Goal: Transaction & Acquisition: Obtain resource

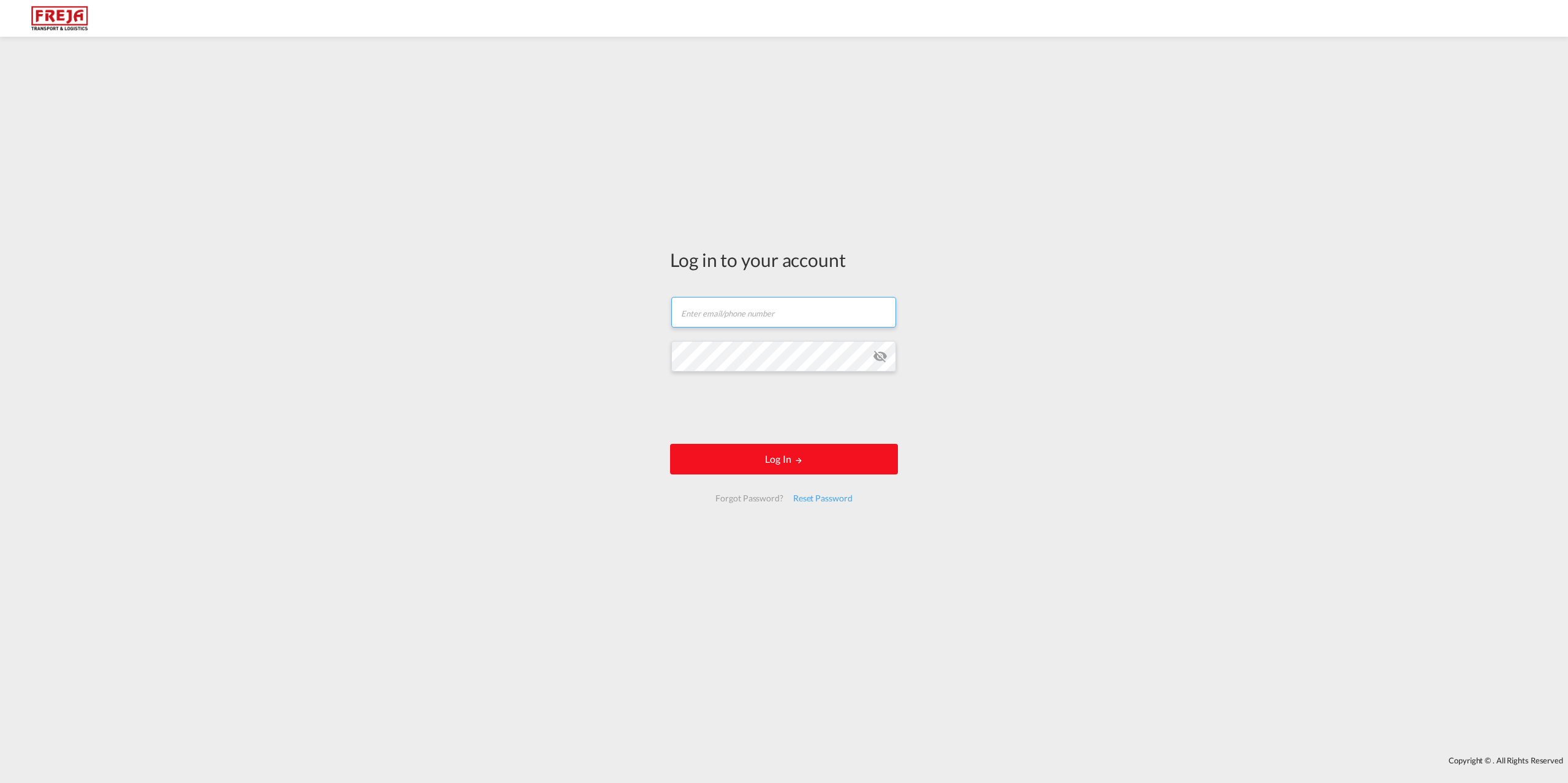
type input "[EMAIL_ADDRESS][DOMAIN_NAME]"
click at [803, 459] on md-icon "LOGIN" at bounding box center [799, 460] width 9 height 9
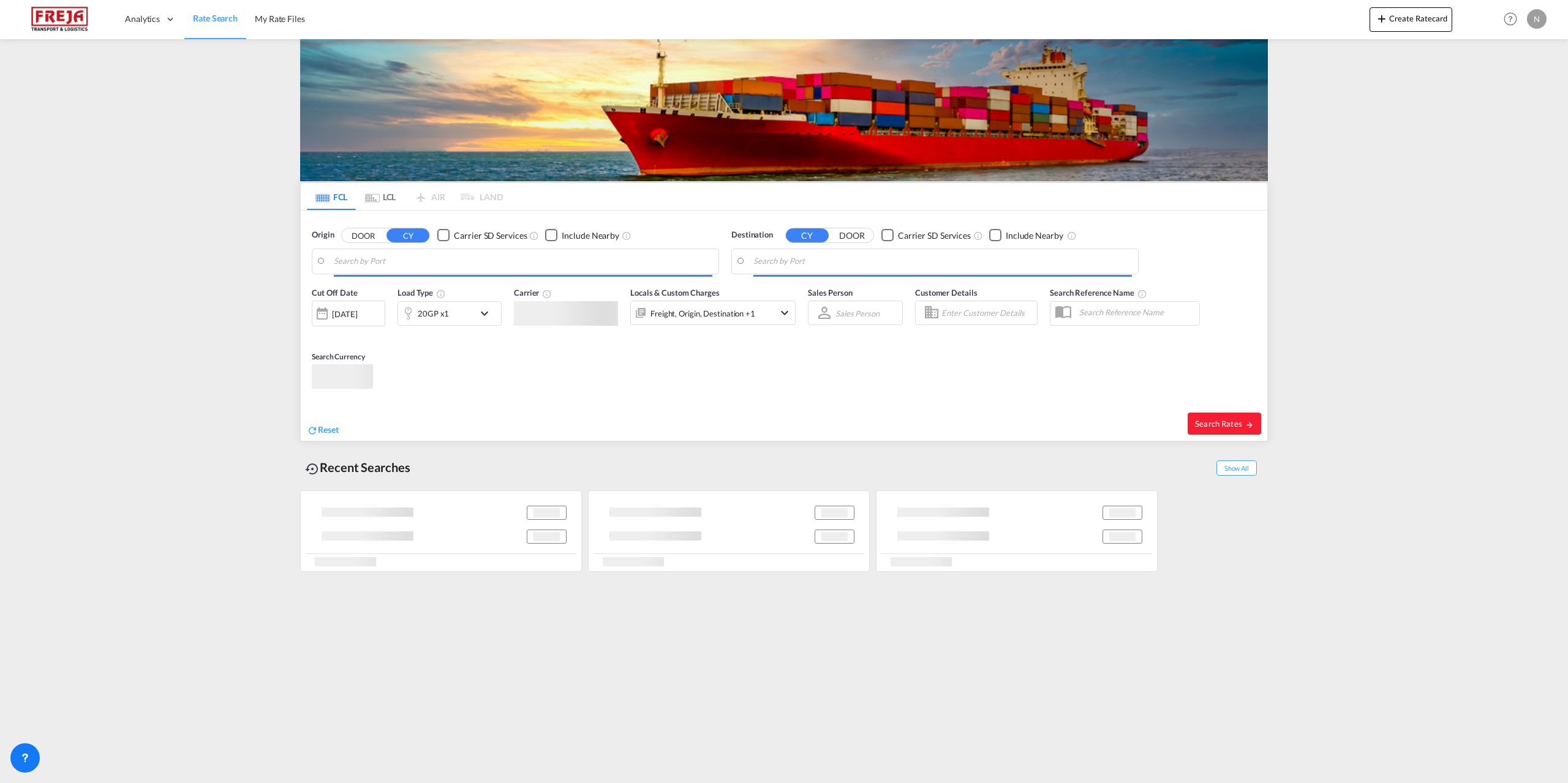
type input "[GEOGRAPHIC_DATA] ([GEOGRAPHIC_DATA]), DKCPH"
type input "[GEOGRAPHIC_DATA], NZPOE"
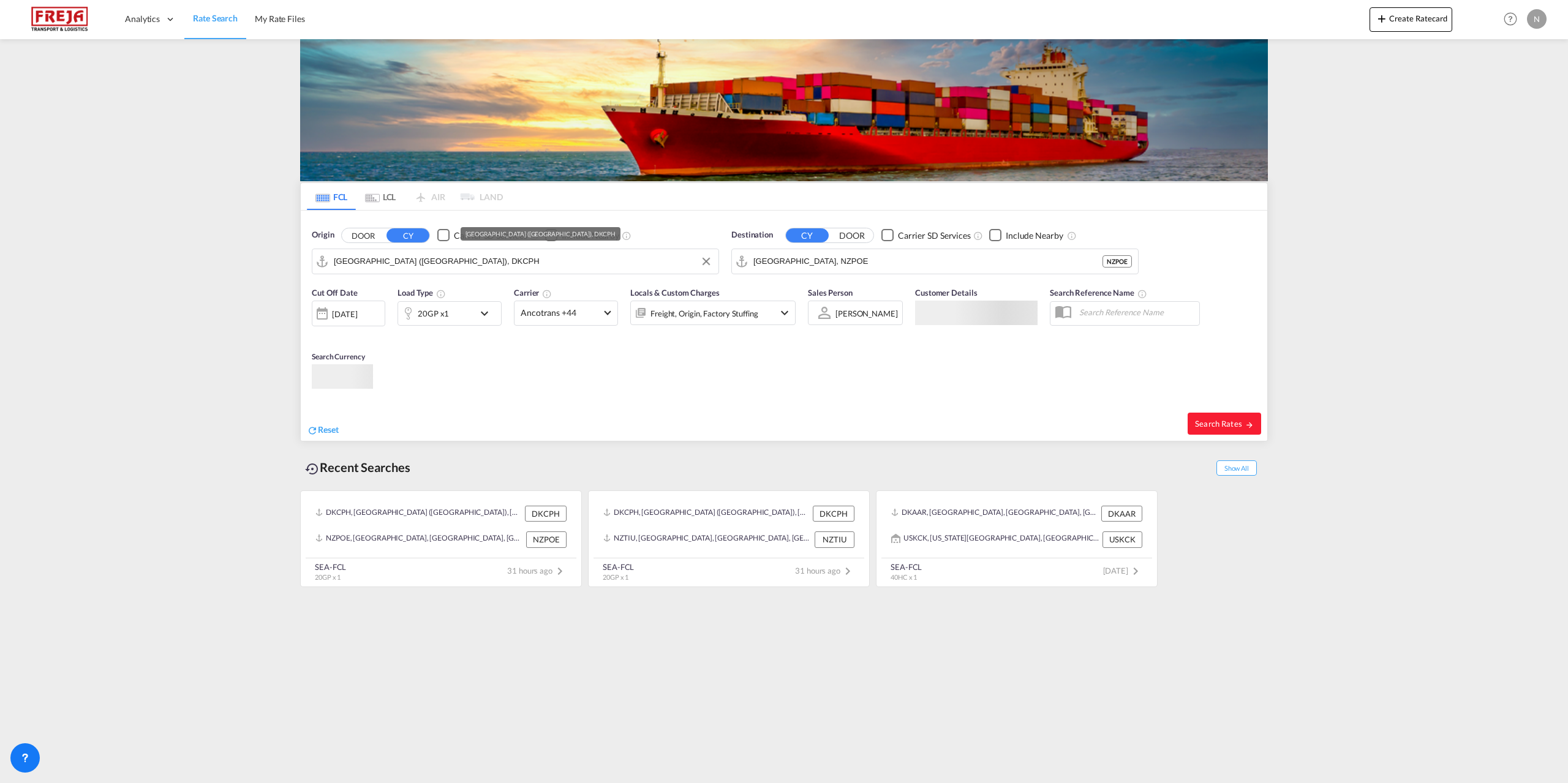
click at [496, 268] on input "[GEOGRAPHIC_DATA] ([GEOGRAPHIC_DATA]), DKCPH" at bounding box center [523, 261] width 378 height 19
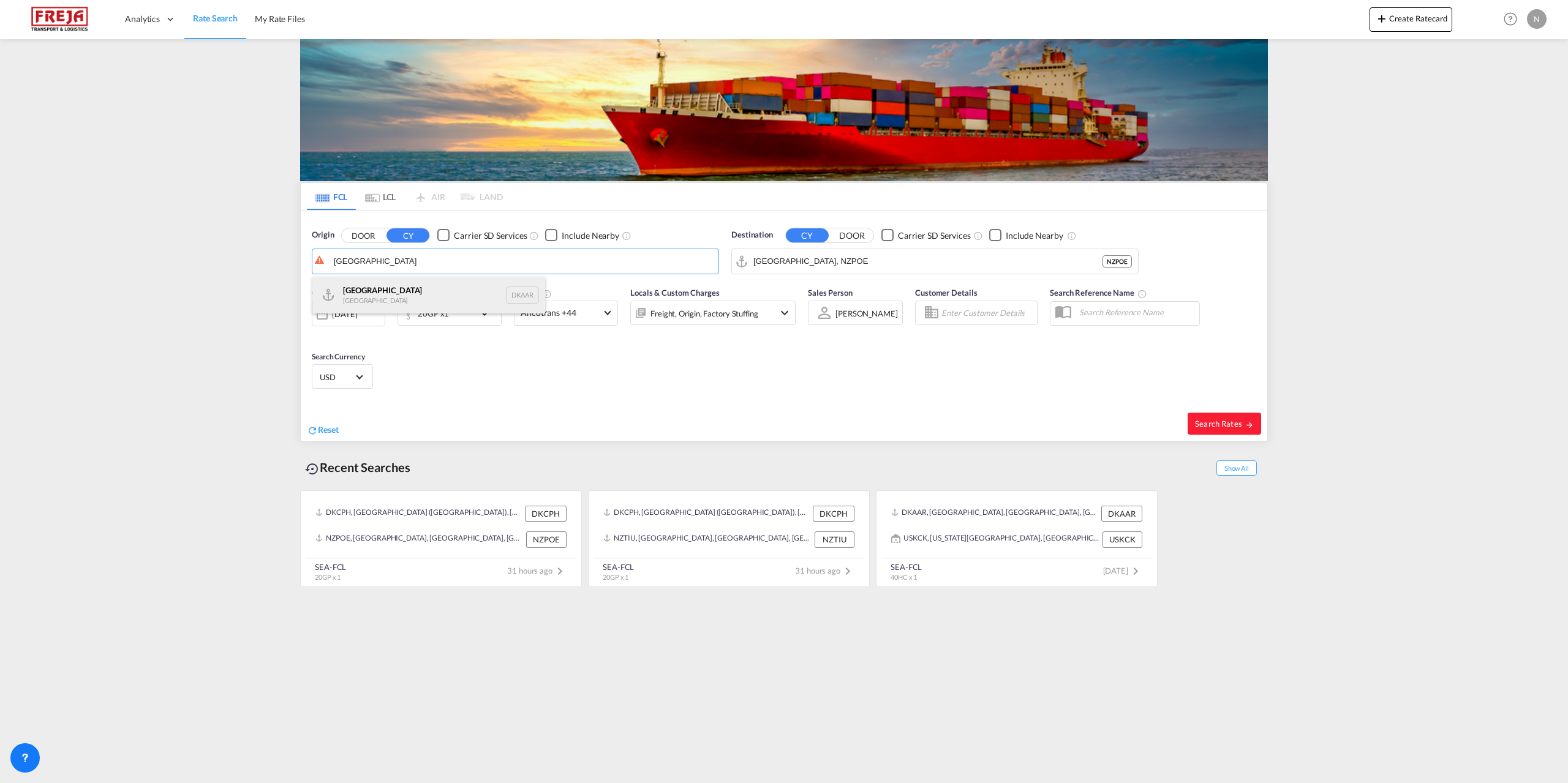
click at [469, 295] on div "Aarhus [GEOGRAPHIC_DATA] DKAAR" at bounding box center [428, 295] width 232 height 37
type input "[GEOGRAPHIC_DATA], [GEOGRAPHIC_DATA]"
click at [909, 263] on input "[GEOGRAPHIC_DATA], NZPOE" at bounding box center [942, 261] width 378 height 19
click at [871, 298] on div "[PERSON_NAME] ( [GEOGRAPHIC_DATA] ) [GEOGRAPHIC_DATA] [GEOGRAPHIC_DATA]" at bounding box center [848, 295] width 232 height 37
type input "[PERSON_NAME] ([PERSON_NAME]), [GEOGRAPHIC_DATA]"
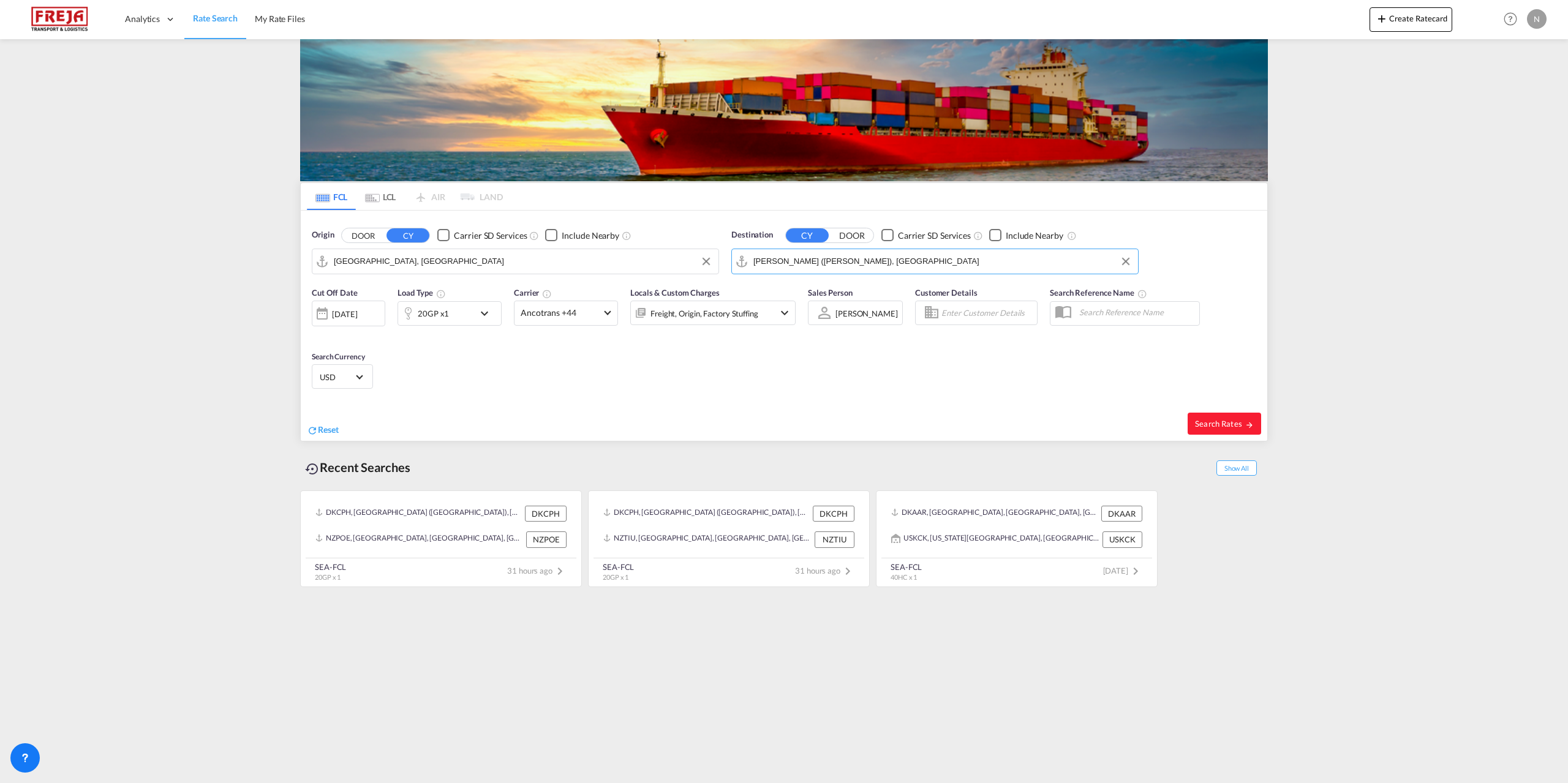
click at [482, 312] on md-icon "icon-chevron-down" at bounding box center [488, 313] width 21 height 15
click at [559, 363] on md-icon "icon-plus-circle-outline" at bounding box center [562, 365] width 15 height 15
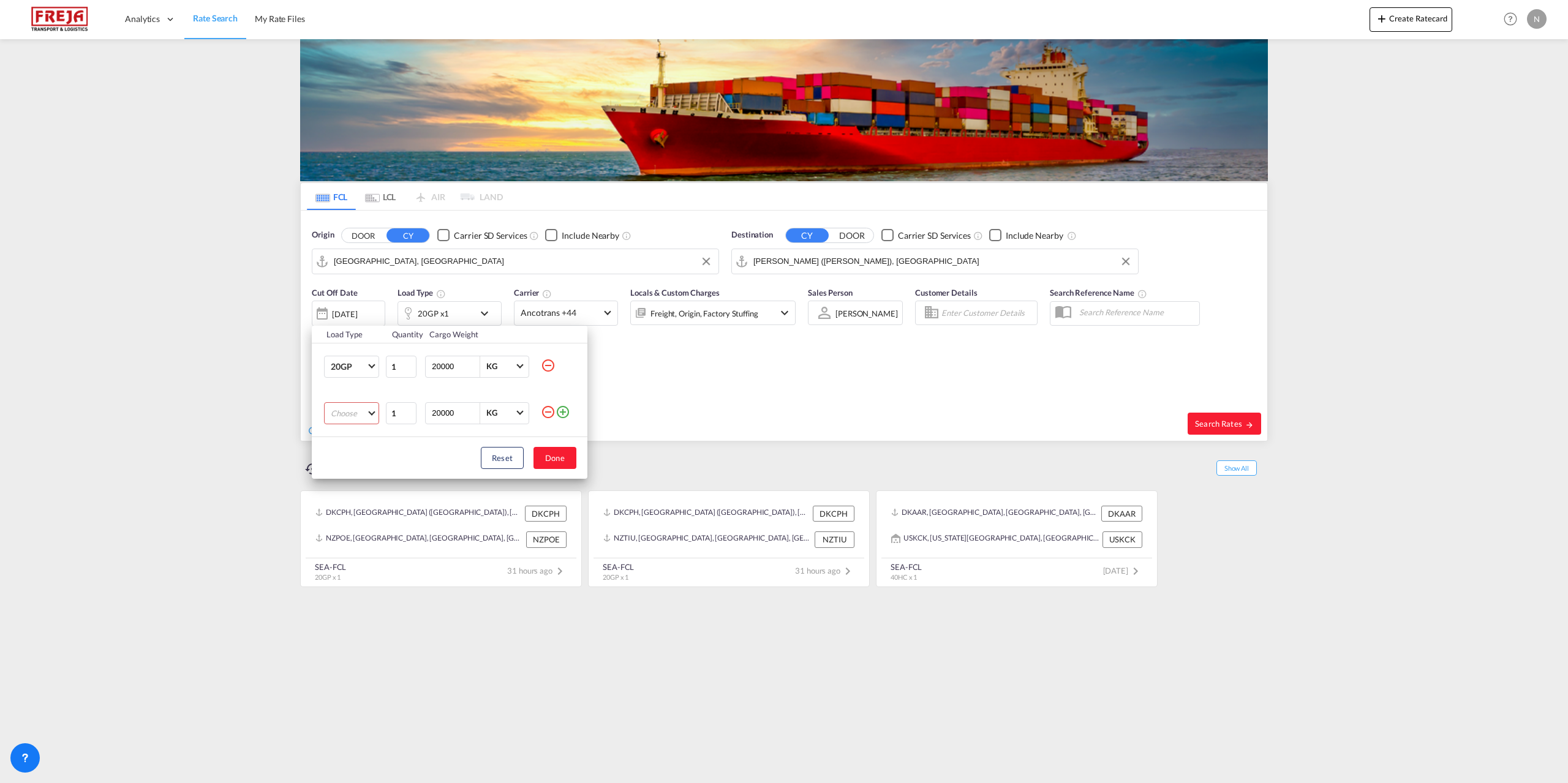
click at [351, 405] on md-select "Choose 20GP 40GP 40HC 45HC 20RE 40RE 40HR 20OT 40OT 20FR 40FR 40NR 20NR 45S 20T…" at bounding box center [352, 413] width 55 height 22
click at [364, 475] on md-option "40HC" at bounding box center [362, 472] width 83 height 29
click at [558, 458] on button "Done" at bounding box center [555, 458] width 43 height 22
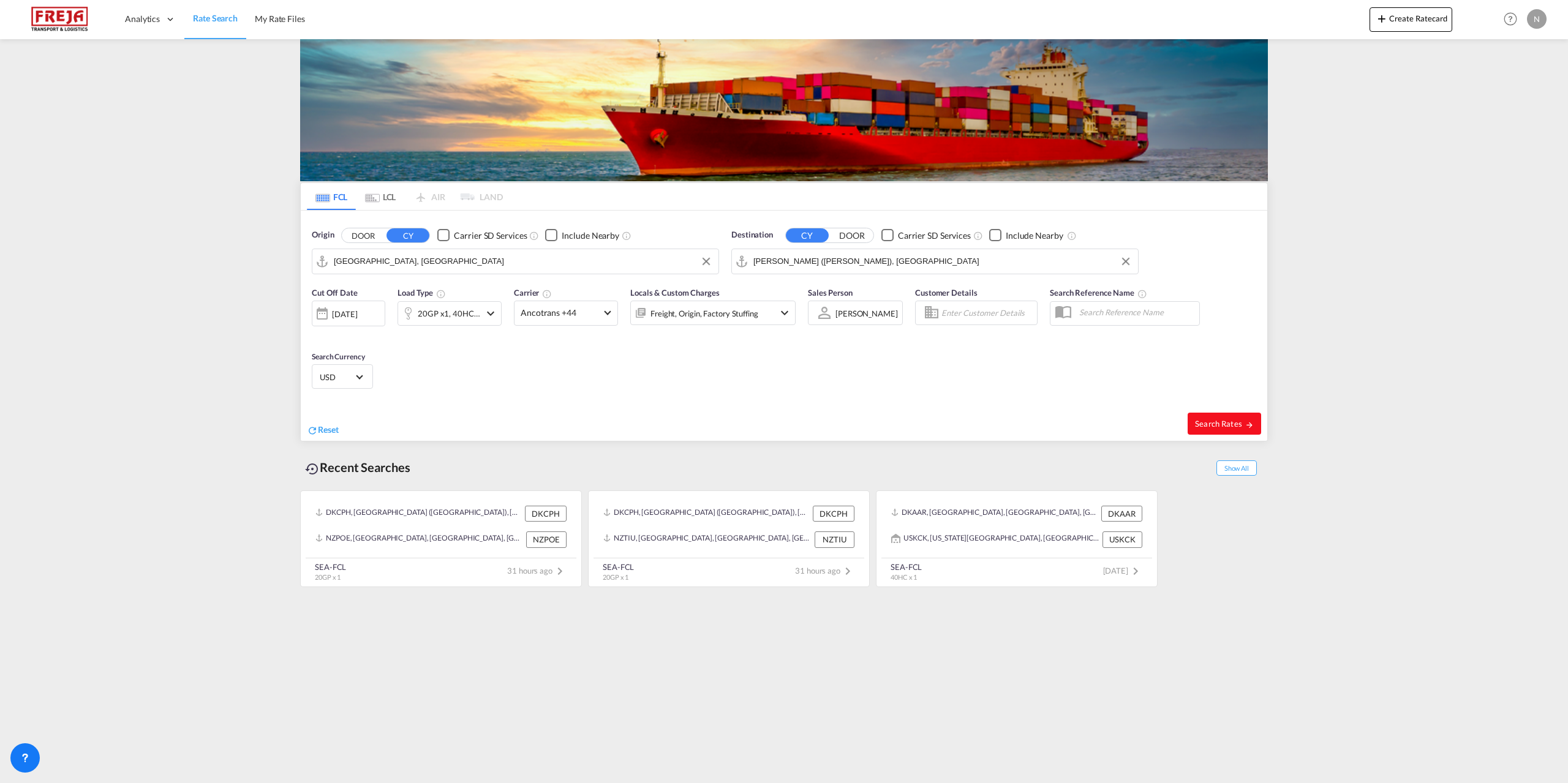
click at [1198, 420] on span "Search Rates" at bounding box center [1224, 423] width 59 height 10
type input "DKAAR to INNSA / [DATE]"
